Goal: Task Accomplishment & Management: Complete application form

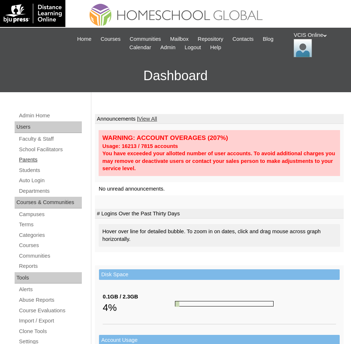
click at [25, 158] on link "Parents" at bounding box center [49, 159] width 63 height 9
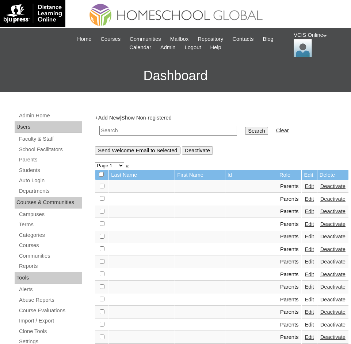
click at [135, 131] on input "text" at bounding box center [168, 131] width 138 height 10
paste input "VCIS025-8B-PA2025"
type input "VCIS025-8B-PA2025"
click at [115, 116] on link "Add New" at bounding box center [109, 118] width 22 height 6
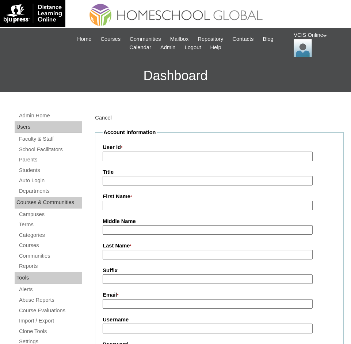
click at [114, 162] on input "User Id *" at bounding box center [208, 157] width 210 height 10
drag, startPoint x: 114, startPoint y: 162, endPoint x: 110, endPoint y: 155, distance: 7.5
click at [110, 155] on input "User Id *" at bounding box center [208, 157] width 210 height 10
paste input "VCIS025-8B-PA2025"
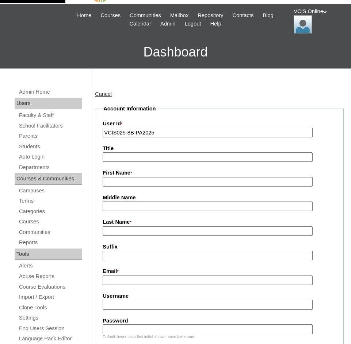
scroll to position [36, 0]
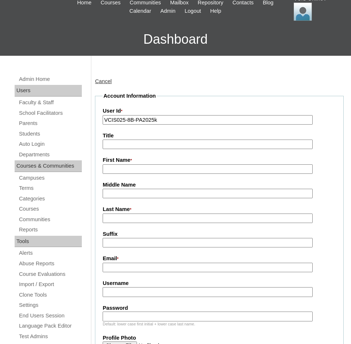
type input "VCIS025-8B-PA2025"
click at [124, 170] on input "First Name *" at bounding box center [208, 170] width 210 height 10
type input "Kathleen"
click at [113, 223] on input "Last Name *" at bounding box center [208, 219] width 210 height 10
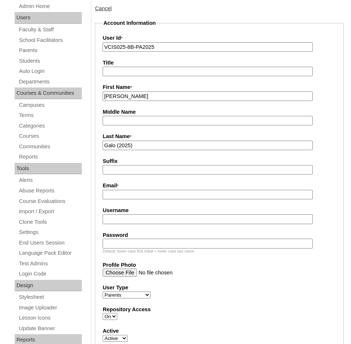
type input "Galo (2025)"
click at [116, 199] on input "Email *" at bounding box center [208, 195] width 210 height 10
paste input "galokathleen@gmail.com"
type input "galokathleen@gmail.com"
click at [115, 221] on input "Username" at bounding box center [208, 220] width 210 height 10
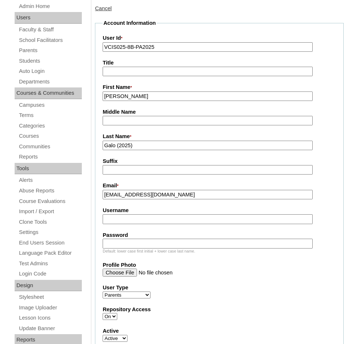
paste input "kgalo2025"
type input "kgalo2025"
click at [107, 244] on input "Password" at bounding box center [208, 244] width 210 height 10
paste input "fkJmgL"
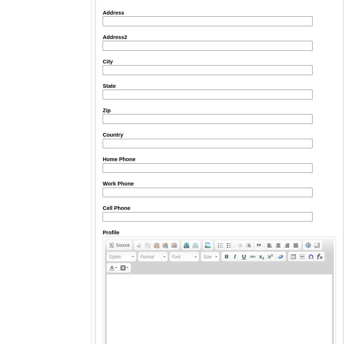
scroll to position [657, 0]
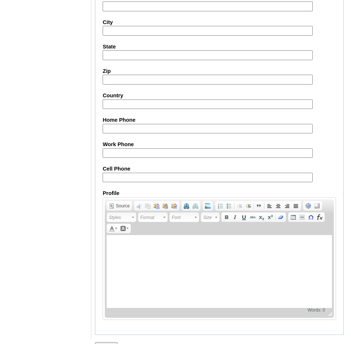
type input "fkJmgL"
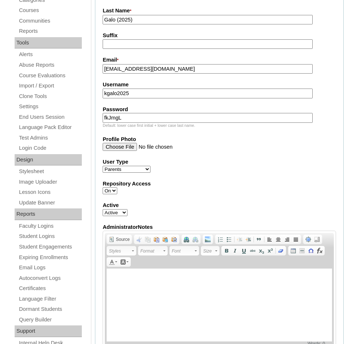
scroll to position [219, 0]
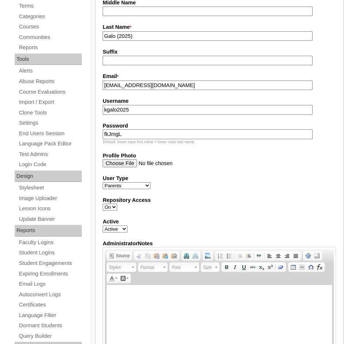
click at [111, 86] on input "galokathleen@gmail.com" at bounding box center [208, 86] width 210 height 10
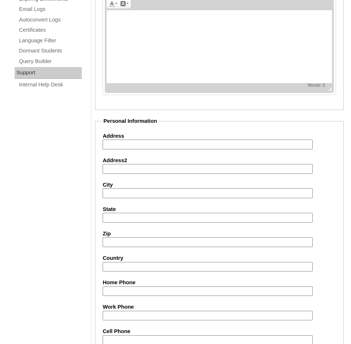
scroll to position [511, 0]
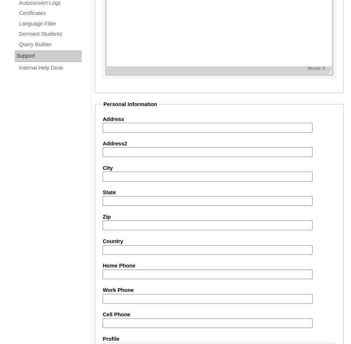
click at [116, 325] on input "Cell Phone" at bounding box center [208, 324] width 210 height 10
paste input "63-9673850916"
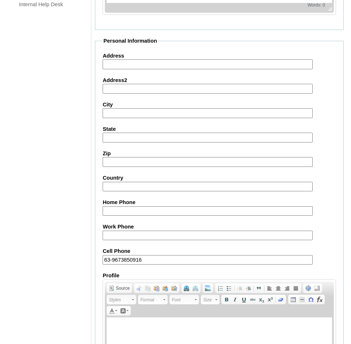
scroll to position [672, 0]
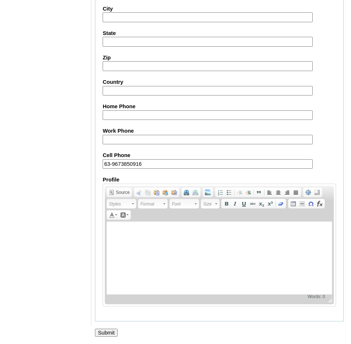
type input "63-9673850916"
click at [108, 331] on input "Submit" at bounding box center [106, 333] width 23 height 8
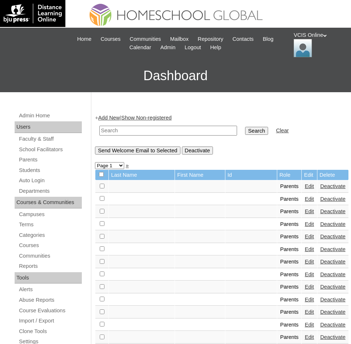
click at [112, 117] on link "Add New" at bounding box center [109, 118] width 22 height 6
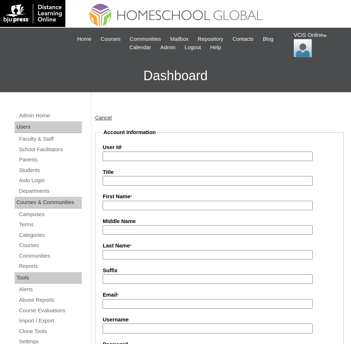
click at [116, 158] on input "User Id *" at bounding box center [208, 157] width 210 height 10
paste input "VCIS026-8B-SA2025"
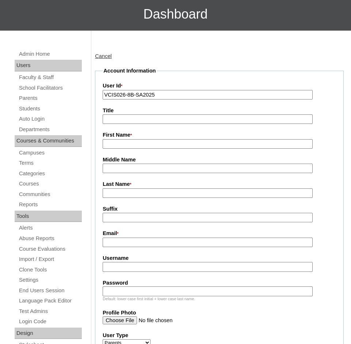
scroll to position [73, 0]
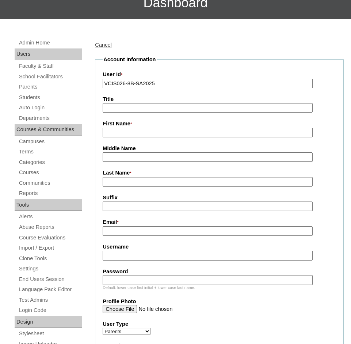
type input "VCIS026-8B-SA2025"
click at [110, 132] on input "First Name *" at bounding box center [208, 133] width 210 height 10
paste input "Chris Gabrielle"
type input "Chris Gabrielle"
click at [116, 183] on input "Last Name *" at bounding box center [208, 182] width 210 height 10
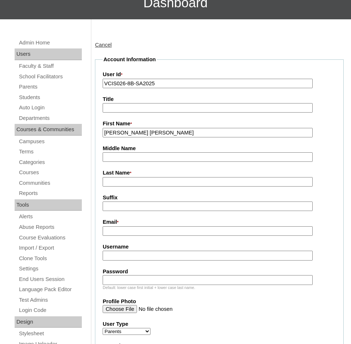
paste input "Galo"
type input "Galo"
click at [113, 230] on input "Email *" at bounding box center [208, 232] width 210 height 10
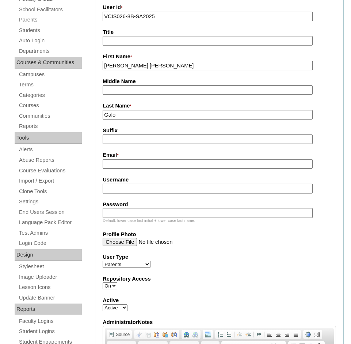
scroll to position [146, 0]
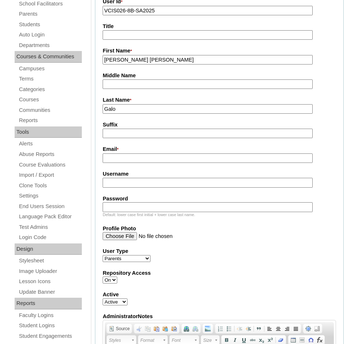
click at [127, 161] on input "Email *" at bounding box center [208, 159] width 210 height 10
paste input "cggalo.student@vcis.edu.ph"
type input "cggalo.student@vcis.edu.ph"
click at [117, 183] on input "Username" at bounding box center [208, 183] width 210 height 10
paste input "gabbie.galo2025"
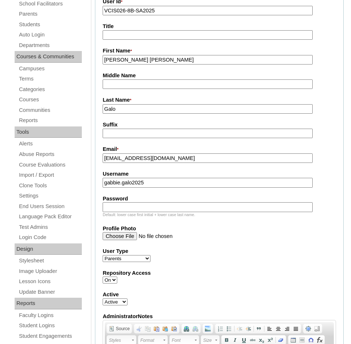
type input "gabbie.galo2025"
click at [126, 211] on input "Password" at bounding box center [208, 207] width 210 height 10
paste input "CuEHuO"
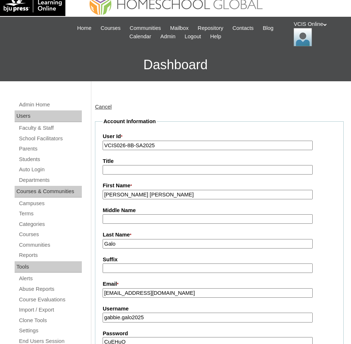
scroll to position [0, 0]
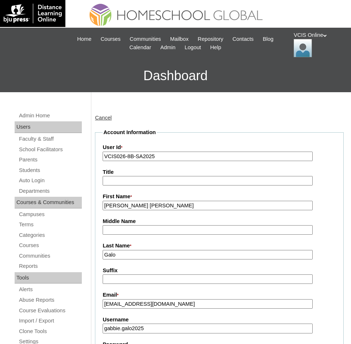
type input "CuEHuO"
click at [123, 160] on input "VCIS026-8B-SA2025" at bounding box center [208, 157] width 210 height 10
click at [39, 171] on link "Students" at bounding box center [49, 170] width 63 height 9
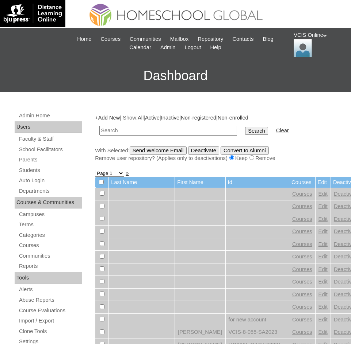
click at [105, 118] on link "Add New" at bounding box center [109, 118] width 22 height 6
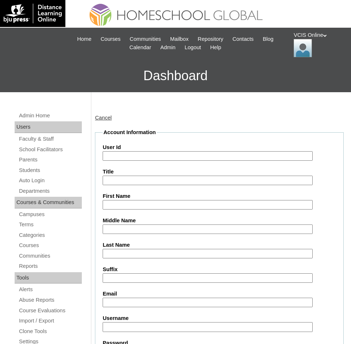
click at [123, 157] on input "User Id" at bounding box center [208, 156] width 210 height 10
paste input "VCIS026-8B-SA2025"
type input "VCIS026-8B-SA2025"
click at [111, 207] on input "First Name" at bounding box center [208, 205] width 210 height 10
paste input "Chris Gabrielle"
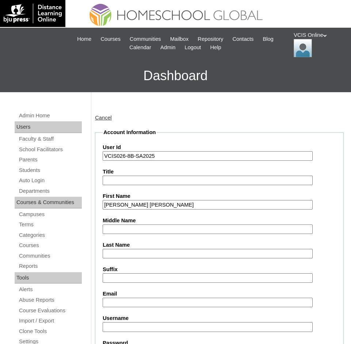
type input "Chris Gabrielle"
click at [111, 256] on input "Last Name" at bounding box center [208, 254] width 210 height 10
type input "Galo"
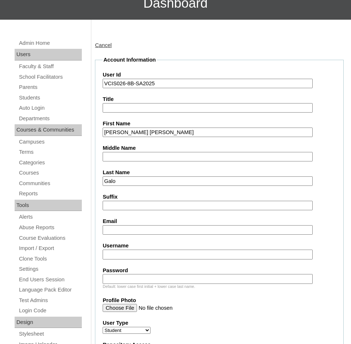
scroll to position [73, 0]
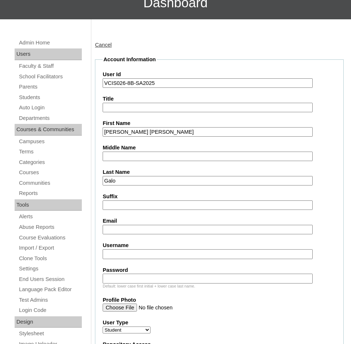
click at [116, 232] on input "Email" at bounding box center [208, 230] width 210 height 10
paste input "cggalo.student@vcis.edu.ph"
type input "cggalo.student@vcis.edu.ph"
click at [115, 254] on input "Username" at bounding box center [208, 255] width 210 height 10
paste input "gabbie.galo2025"
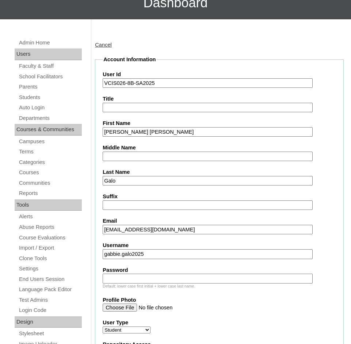
type input "gabbie.galo2025"
click at [113, 278] on input "Password" at bounding box center [208, 279] width 210 height 10
paste input "CuEHuO"
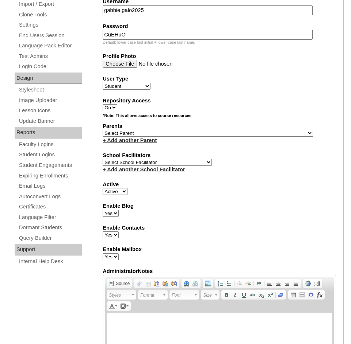
scroll to position [328, 0]
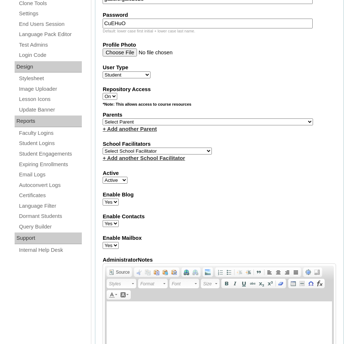
type input "CuEHuO"
click at [114, 124] on select "Select Parent , , , , , , , , , , , , , , , , , , , , , , , , , , , , , , , , ,…" at bounding box center [208, 122] width 210 height 7
select select "43309"
click at [103, 119] on select "Select Parent , , , , , , , , , , , , , , , , , , , , , , , , , , , , , , , , ,…" at bounding box center [208, 122] width 210 height 7
click at [126, 152] on select "Select School Facilitator Norman Añain Ruffa Abadijas Mary Abella Gloryfe Abion…" at bounding box center [157, 151] width 109 height 7
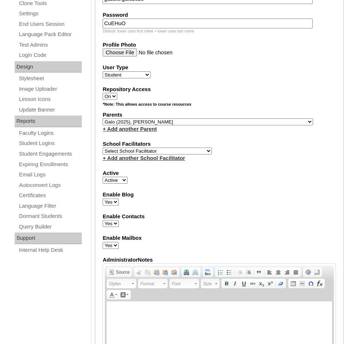
select select "38718"
click at [103, 148] on select "Select School Facilitator Norman Añain Ruffa Abadijas Mary Abella Gloryfe Abion…" at bounding box center [157, 151] width 109 height 7
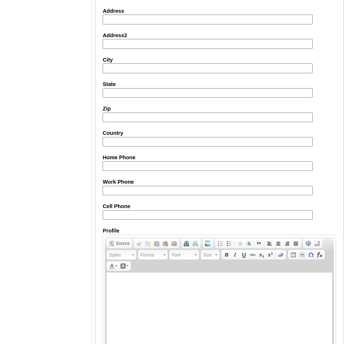
scroll to position [797, 0]
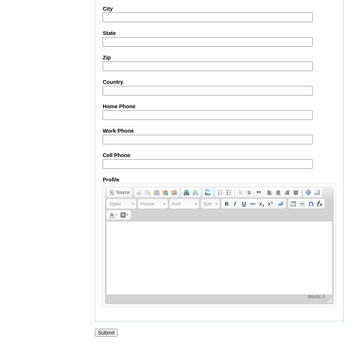
click at [108, 161] on input "Cell Phone" at bounding box center [208, 164] width 210 height 10
paste input "63-9673850916"
type input "63-9673850916"
click at [106, 332] on input "Submit" at bounding box center [106, 333] width 23 height 8
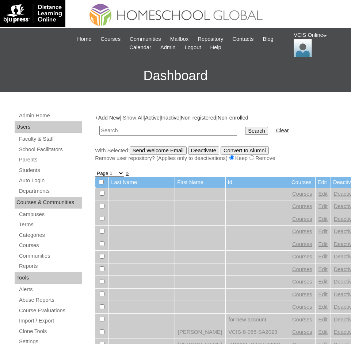
click at [117, 132] on input "text" at bounding box center [168, 131] width 138 height 10
paste input "VCIS026-8B-SA2025"
type input "VCIS026-8B-SA2025"
click at [245, 133] on input "Search" at bounding box center [256, 131] width 23 height 8
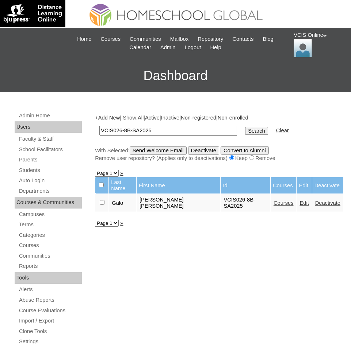
click at [273, 200] on link "Courses" at bounding box center [283, 203] width 20 height 6
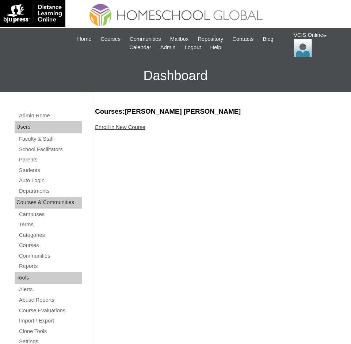
click at [115, 130] on link "Enroll in New Course" at bounding box center [120, 127] width 50 height 6
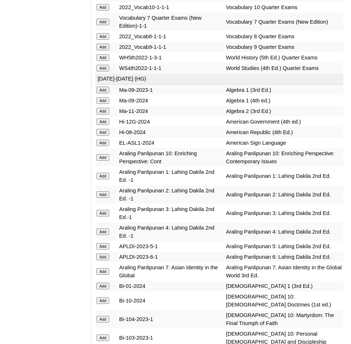
scroll to position [1678, 0]
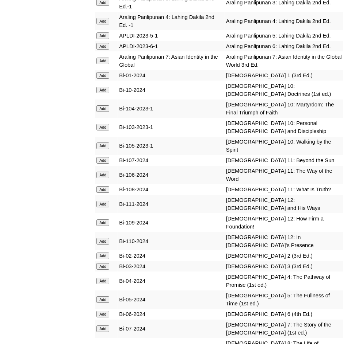
scroll to position [1897, 0]
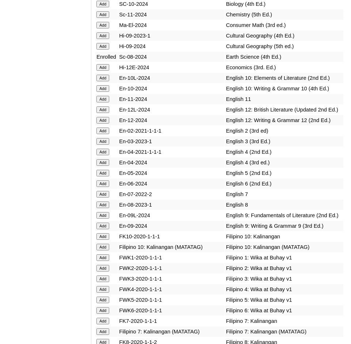
scroll to position [2335, 0]
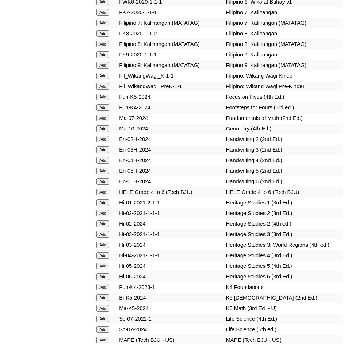
scroll to position [2736, 0]
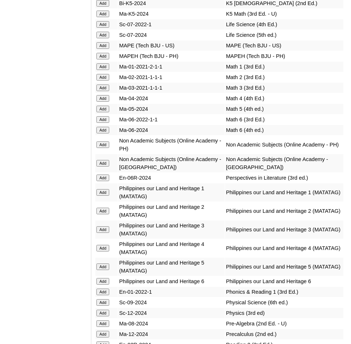
scroll to position [2919, 0]
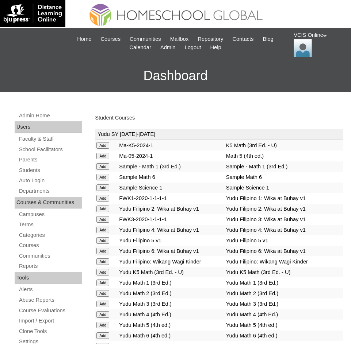
click at [127, 119] on link "Student Courses" at bounding box center [115, 118] width 40 height 6
